Goal: Entertainment & Leisure: Consume media (video, audio)

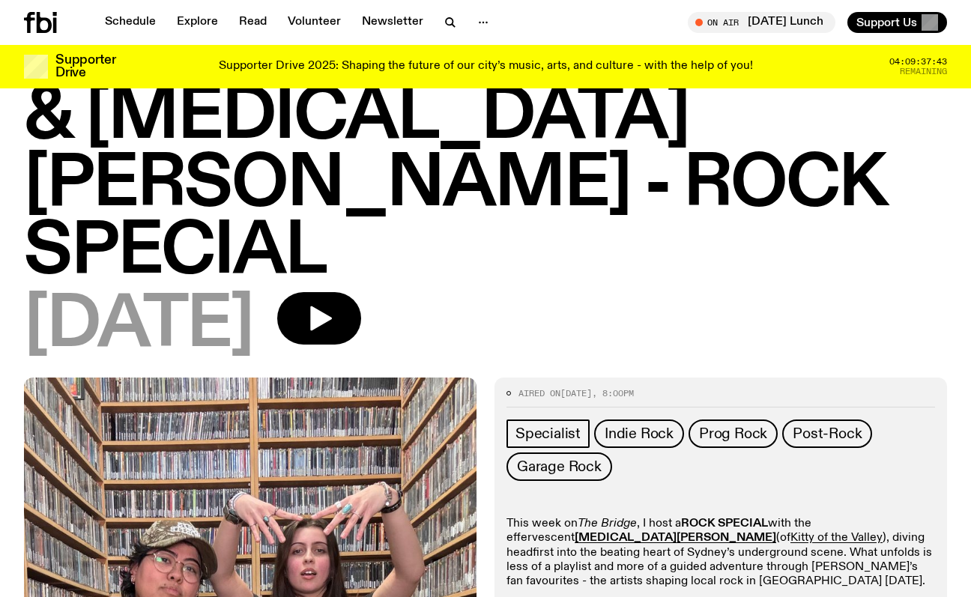
scroll to position [184, 0]
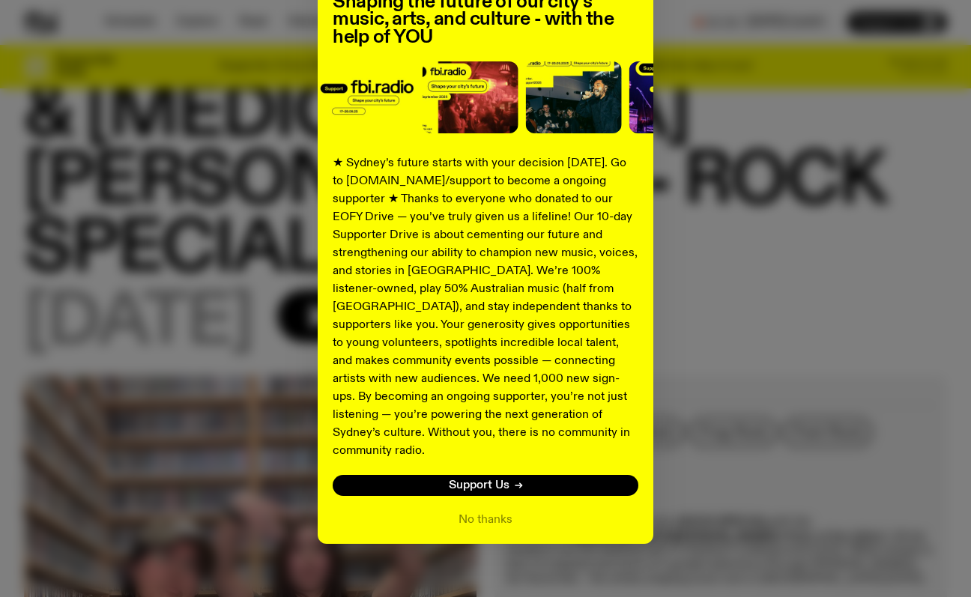
click at [790, 211] on div "Shaping the future of our city’s music, arts, and culture - with the help of YO…" at bounding box center [485, 236] width 923 height 616
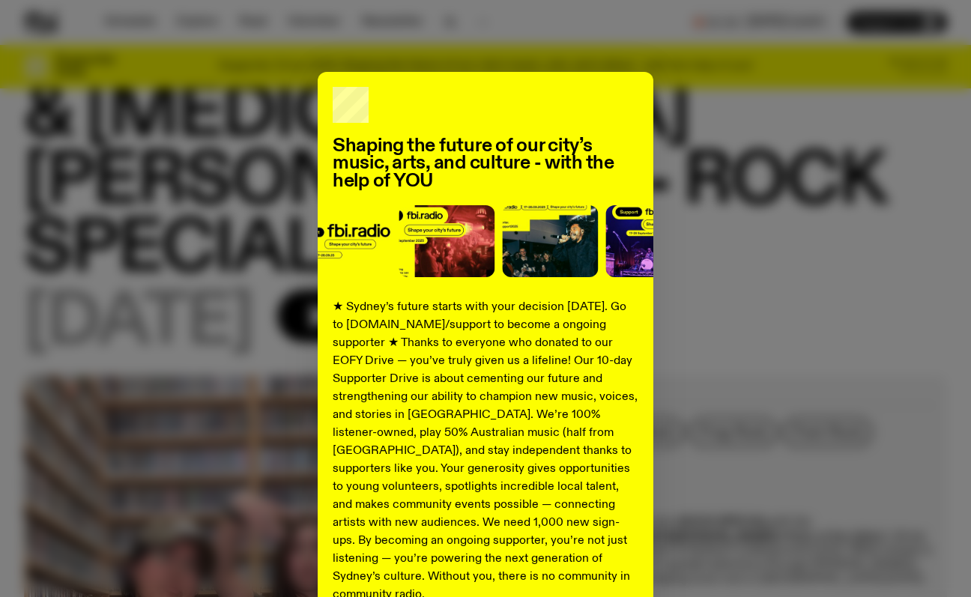
scroll to position [144, 0]
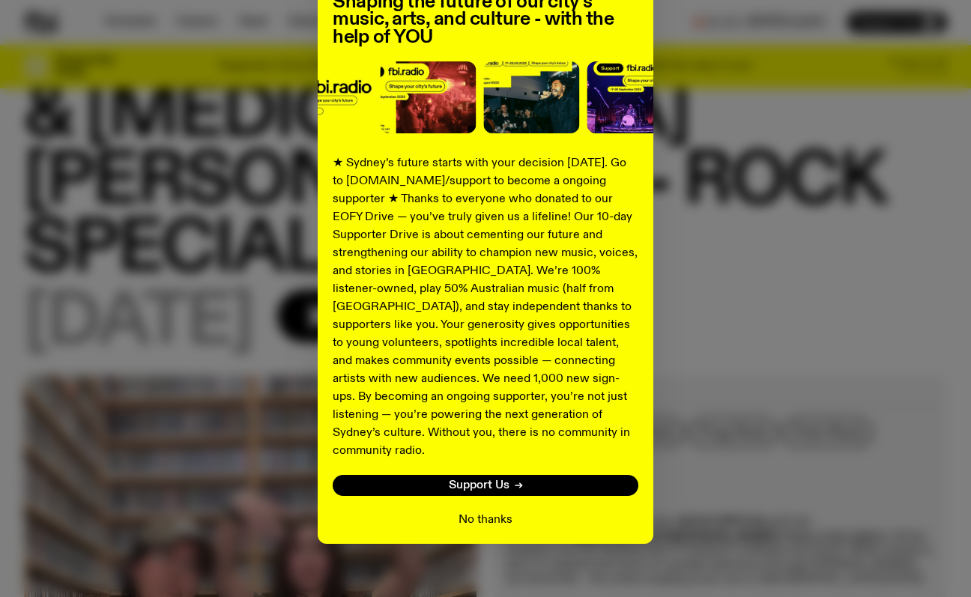
click at [484, 511] on button "No thanks" at bounding box center [485, 520] width 54 height 18
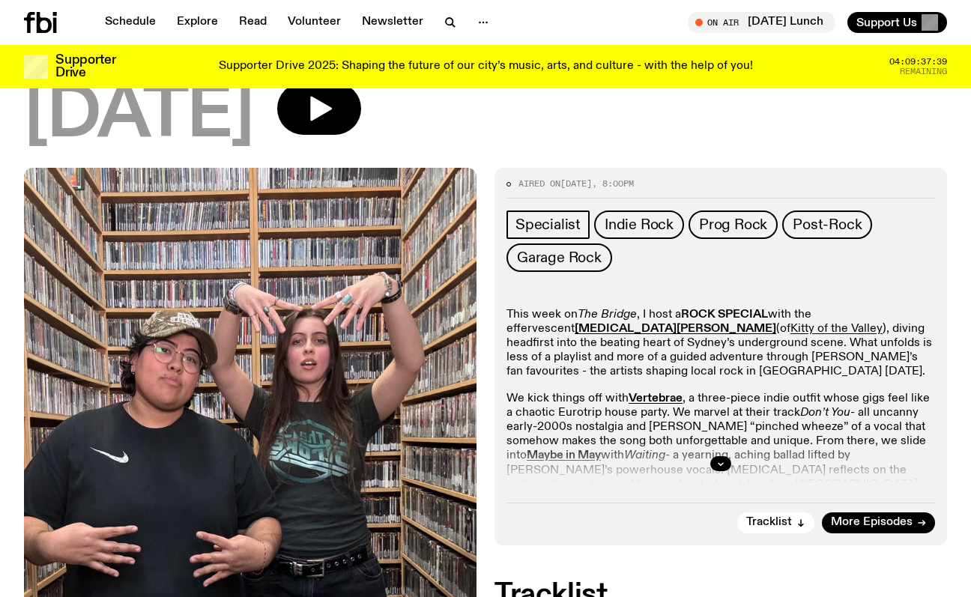
scroll to position [392, 0]
click at [734, 439] on div at bounding box center [720, 463] width 429 height 48
click at [723, 458] on icon "button" at bounding box center [720, 462] width 9 height 9
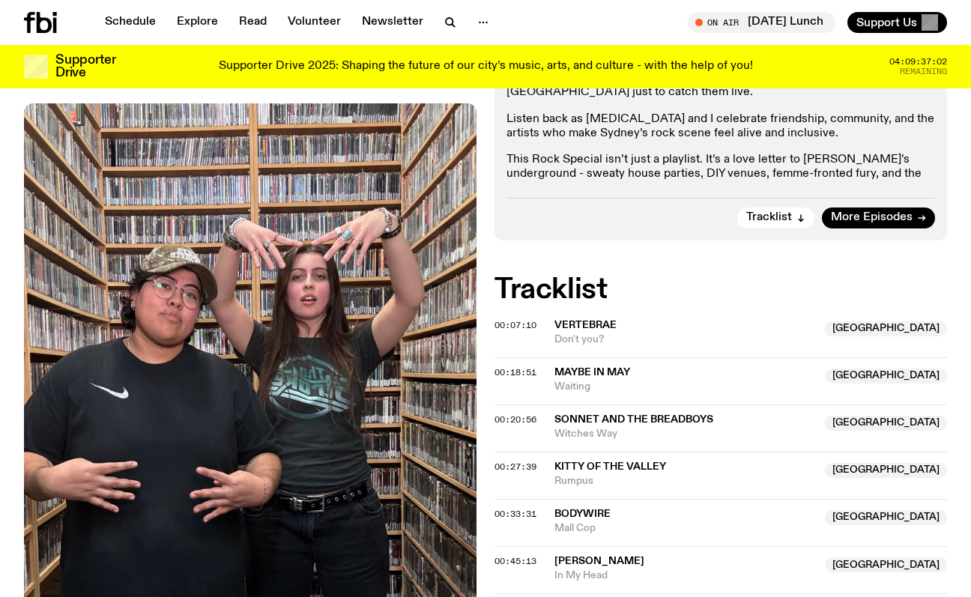
scroll to position [1133, 0]
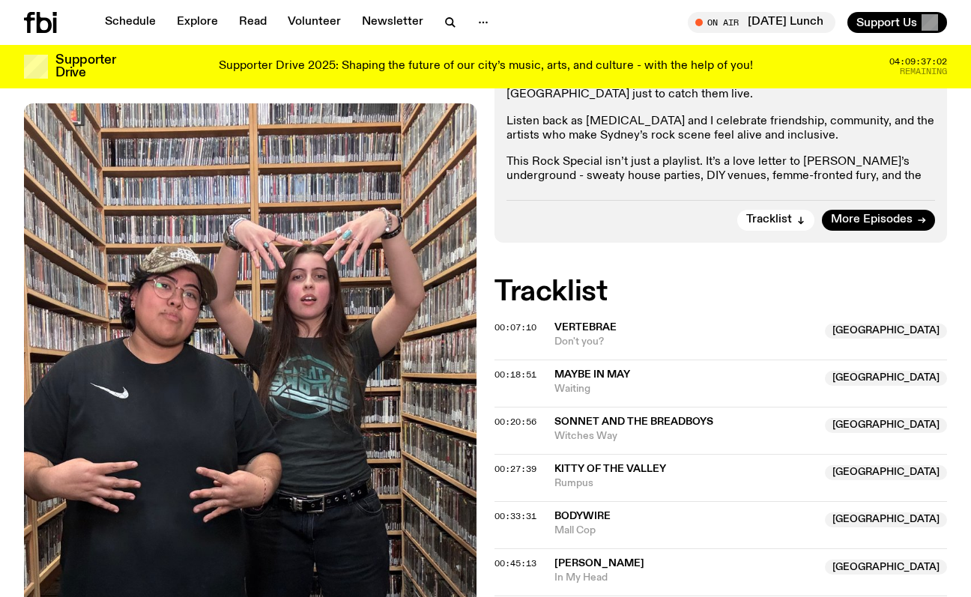
click at [595, 464] on span "Kitty of the Valley" at bounding box center [610, 469] width 112 height 10
click at [638, 464] on span "Kitty of the Valley" at bounding box center [610, 469] width 112 height 10
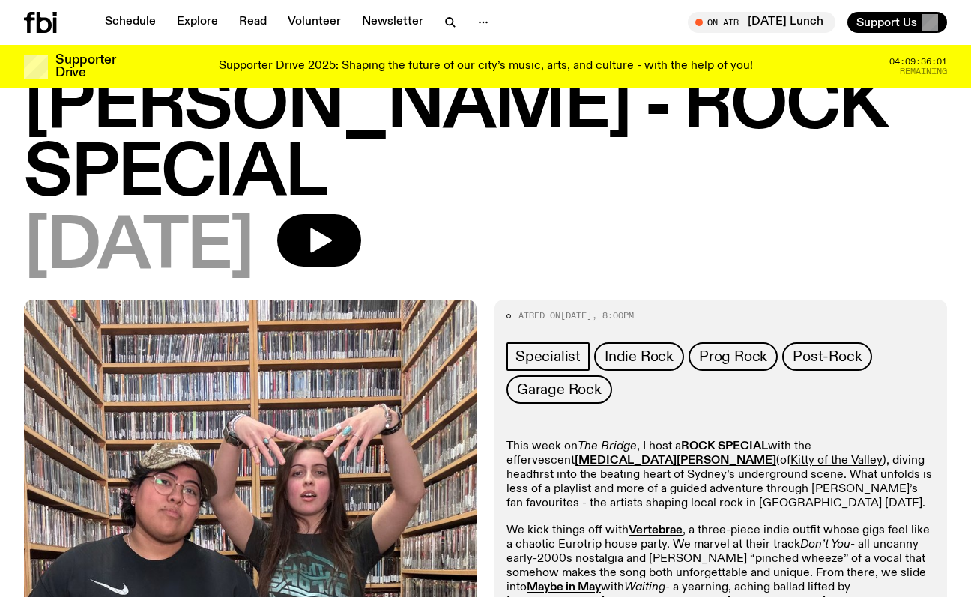
scroll to position [0, 0]
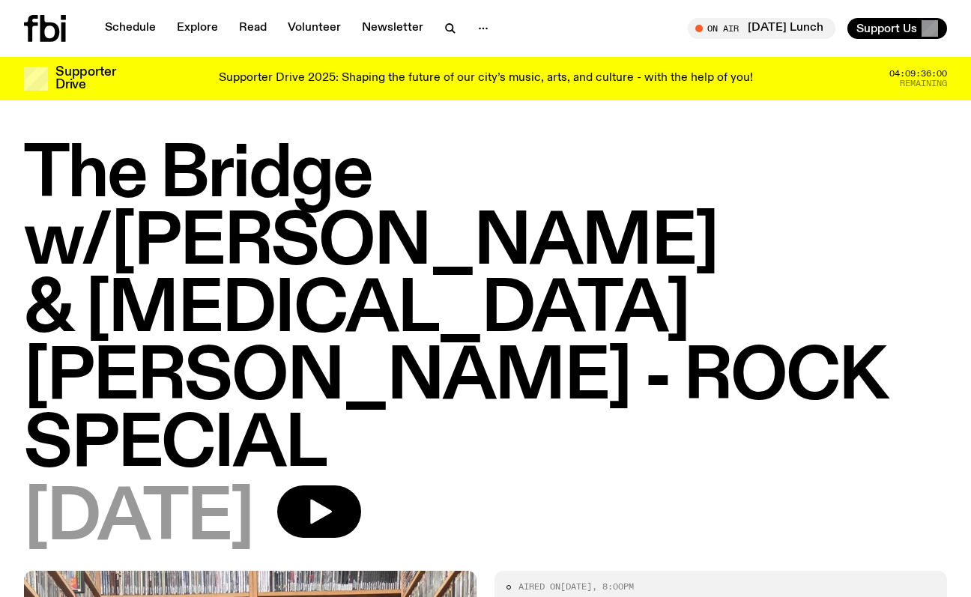
click at [763, 151] on h1 "The Bridge w/[PERSON_NAME] & [MEDICAL_DATA][PERSON_NAME] - ROCK SPECIAL" at bounding box center [485, 310] width 923 height 337
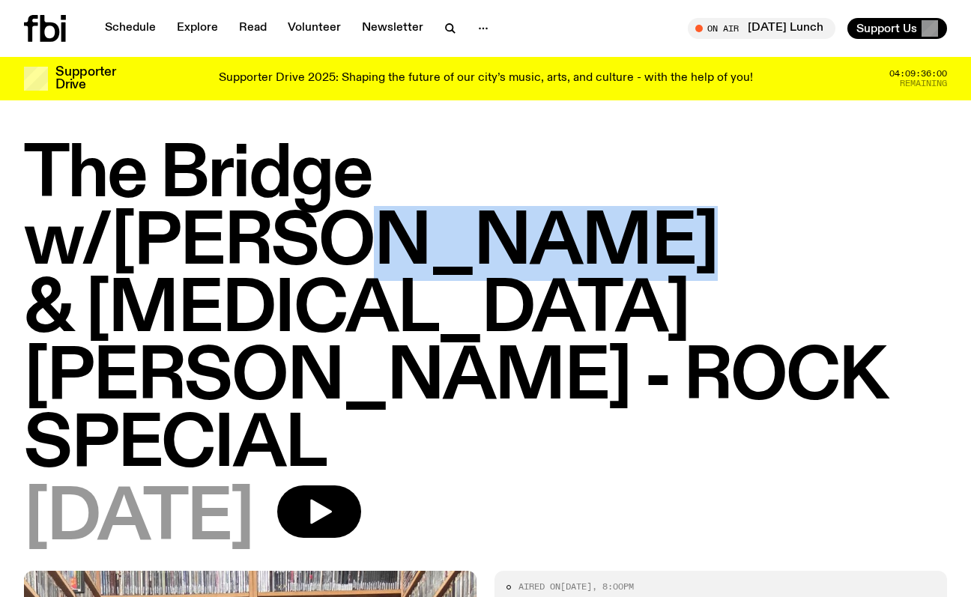
click at [763, 151] on h1 "The Bridge w/[PERSON_NAME] & [MEDICAL_DATA][PERSON_NAME] - ROCK SPECIAL" at bounding box center [485, 310] width 923 height 337
copy h1 "Kalkoul"
